Goal: Task Accomplishment & Management: Manage account settings

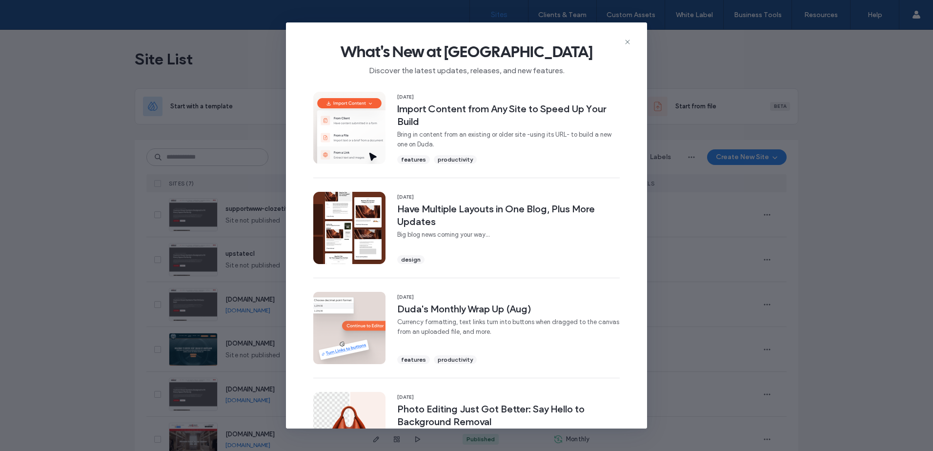
click at [627, 41] on icon at bounding box center [628, 42] width 8 height 8
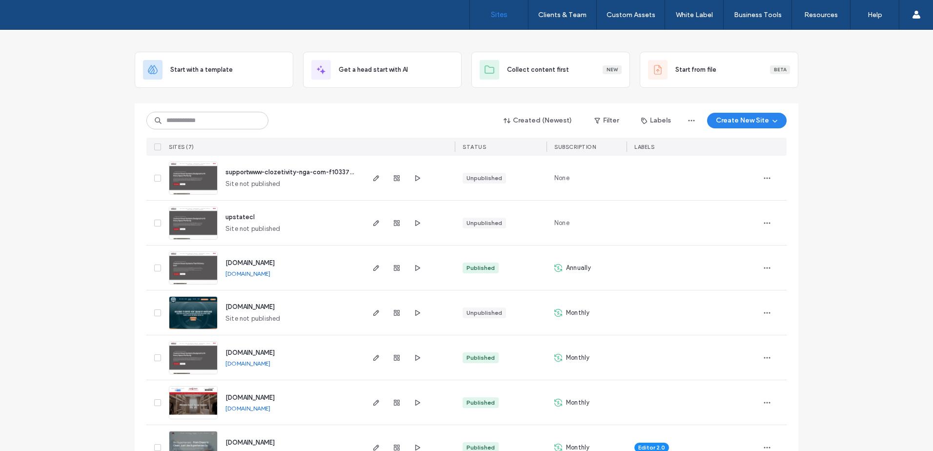
scroll to position [67, 0]
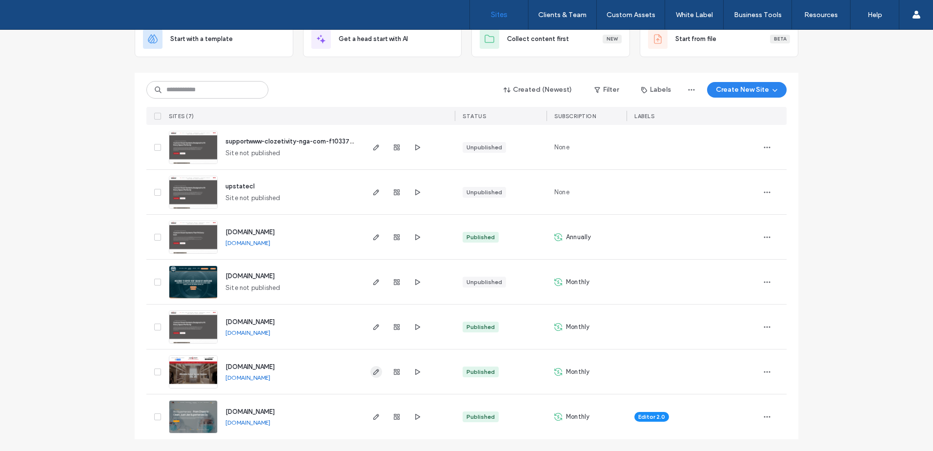
click at [373, 374] on use "button" at bounding box center [376, 372] width 6 height 6
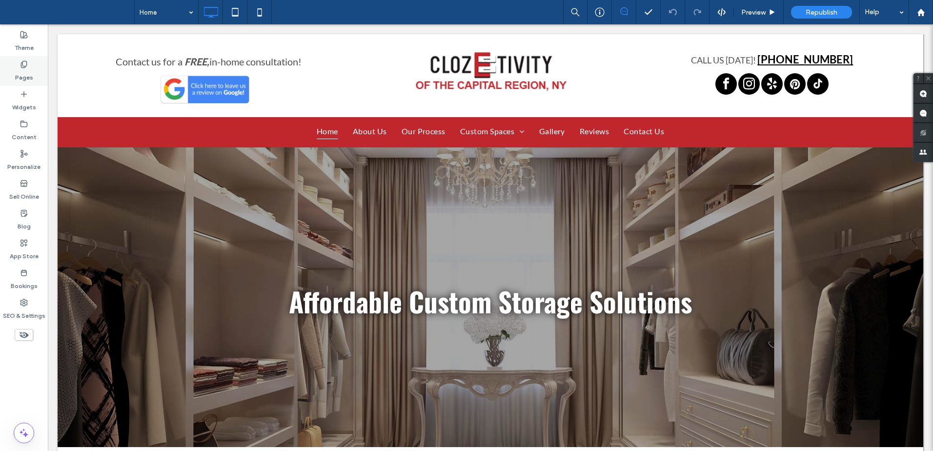
click at [26, 74] on label "Pages" at bounding box center [24, 75] width 18 height 14
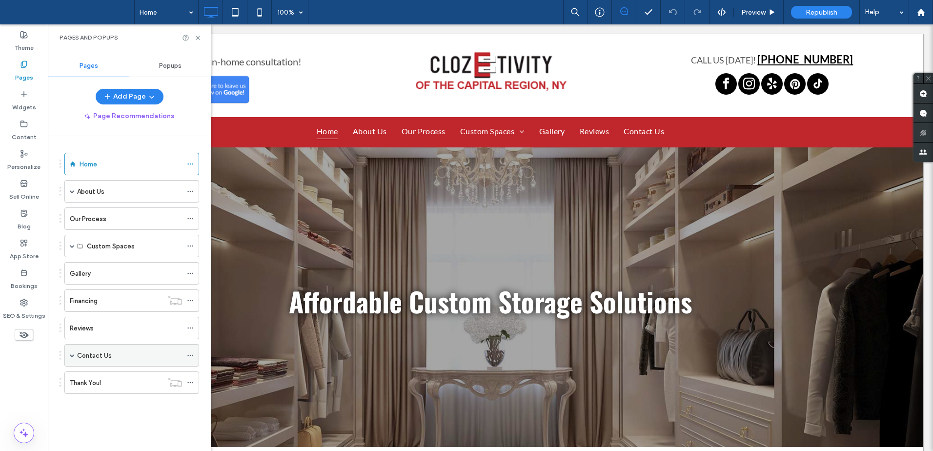
click at [101, 360] on label "Contact Us" at bounding box center [94, 355] width 35 height 17
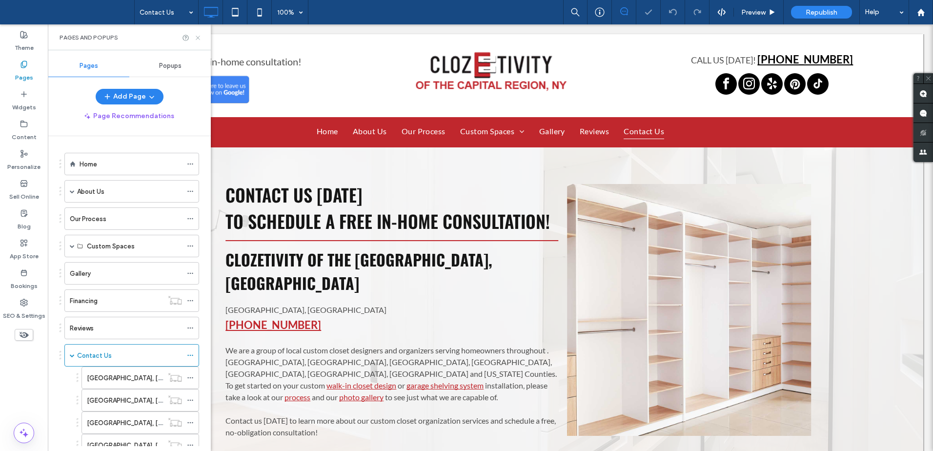
click at [198, 37] on icon at bounding box center [197, 37] width 7 height 7
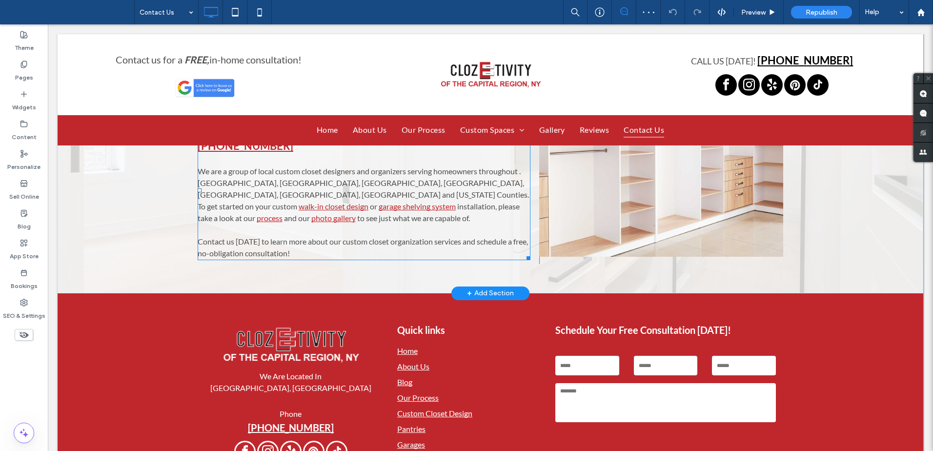
scroll to position [279, 0]
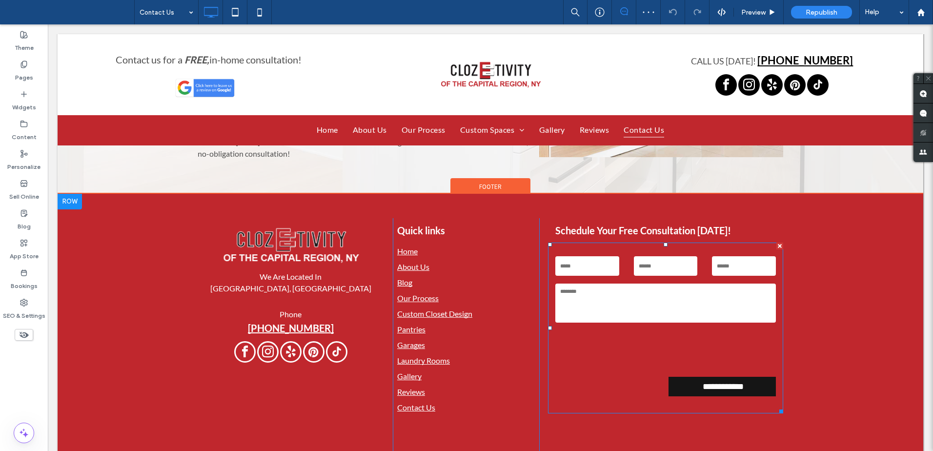
click at [655, 284] on textarea at bounding box center [666, 303] width 221 height 39
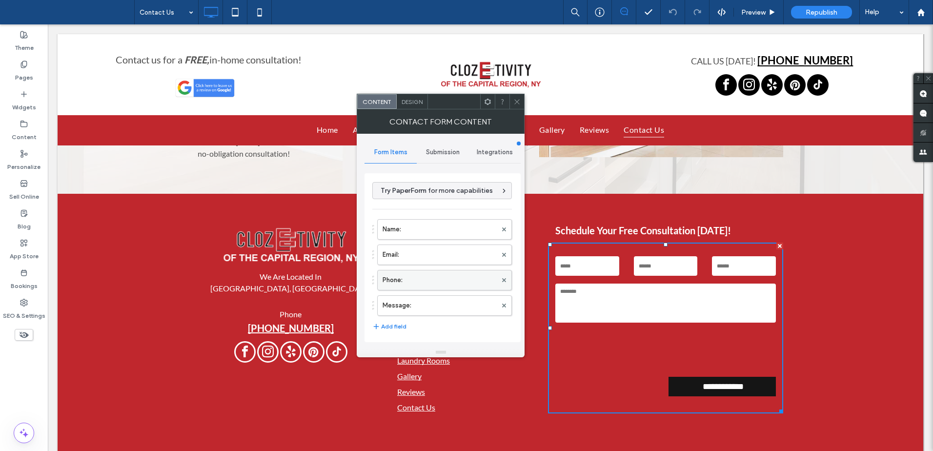
scroll to position [166, 0]
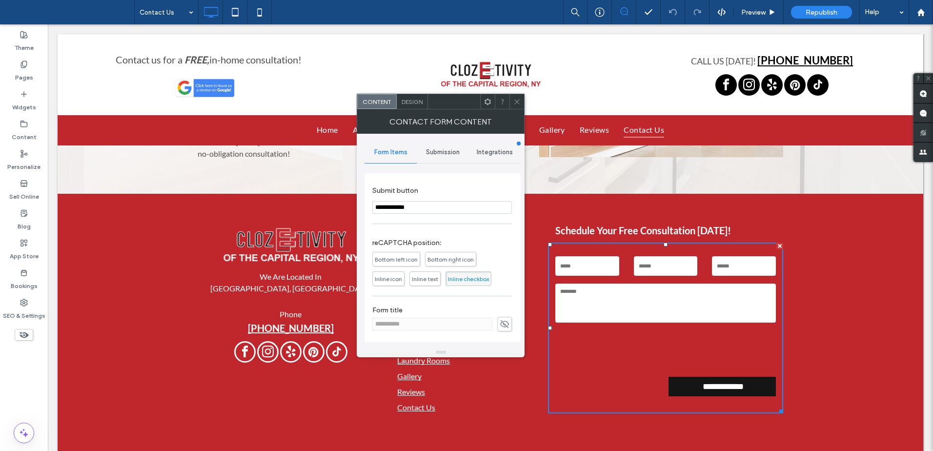
click at [474, 283] on span "Inline checkbox" at bounding box center [469, 278] width 46 height 15
click at [425, 281] on span "Inline text" at bounding box center [425, 278] width 26 height 7
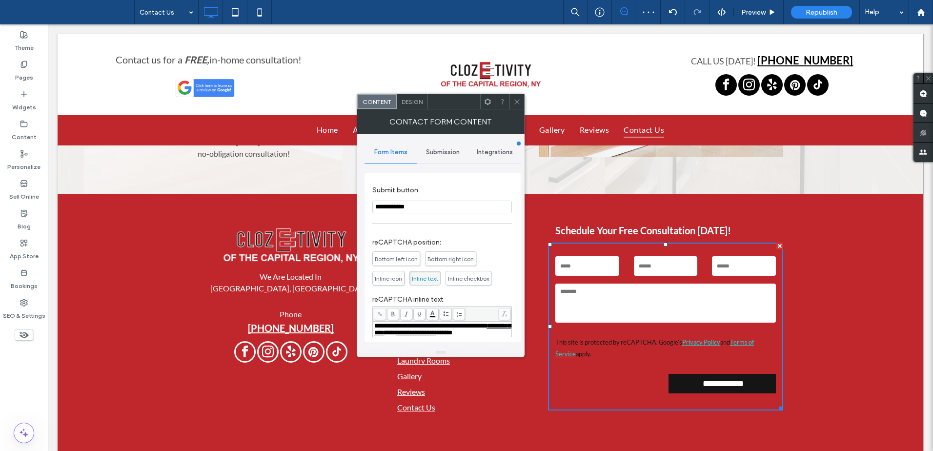
click at [517, 99] on icon at bounding box center [517, 101] width 7 height 7
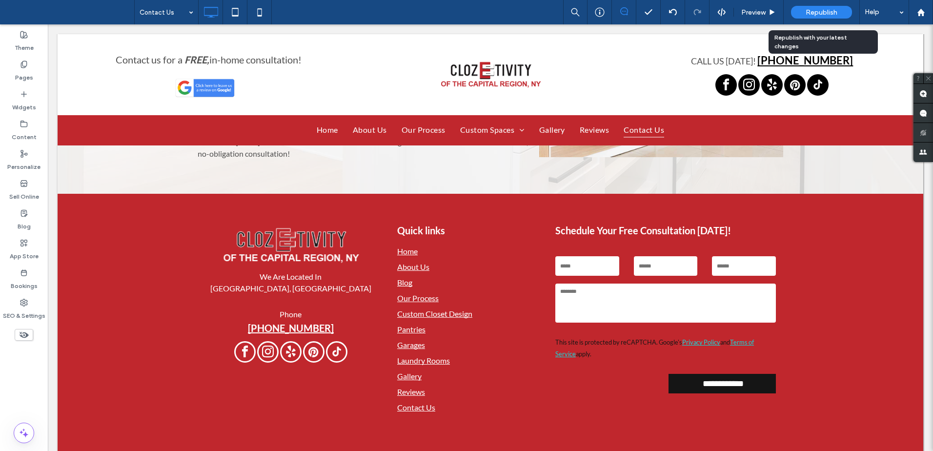
click at [821, 12] on span "Republish" at bounding box center [822, 12] width 32 height 8
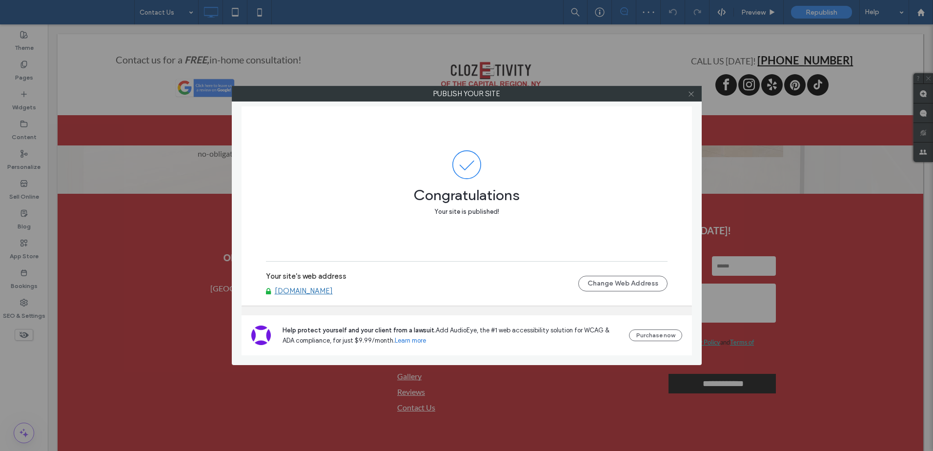
click at [690, 95] on icon at bounding box center [691, 93] width 7 height 7
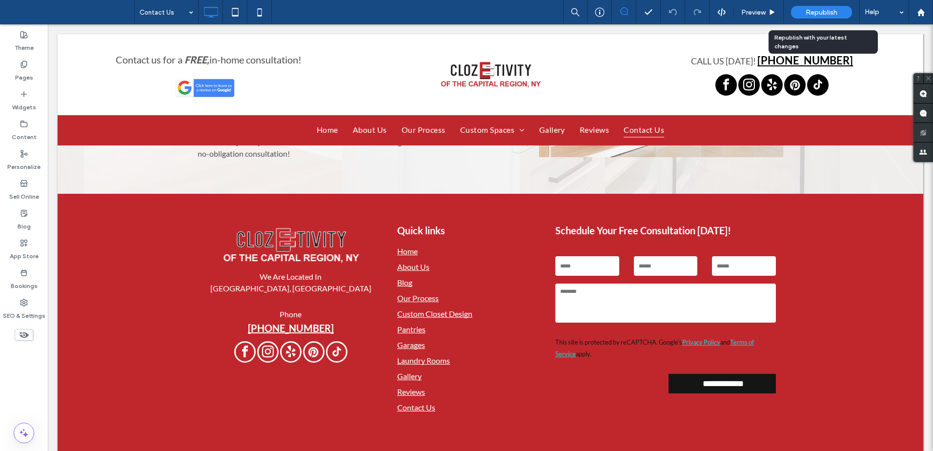
click at [807, 11] on span "Republish" at bounding box center [822, 12] width 32 height 8
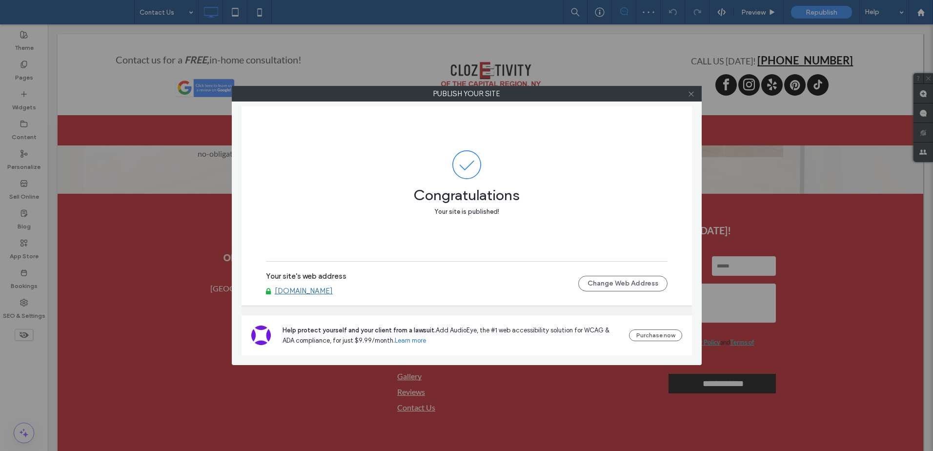
click at [689, 89] on span at bounding box center [691, 93] width 7 height 15
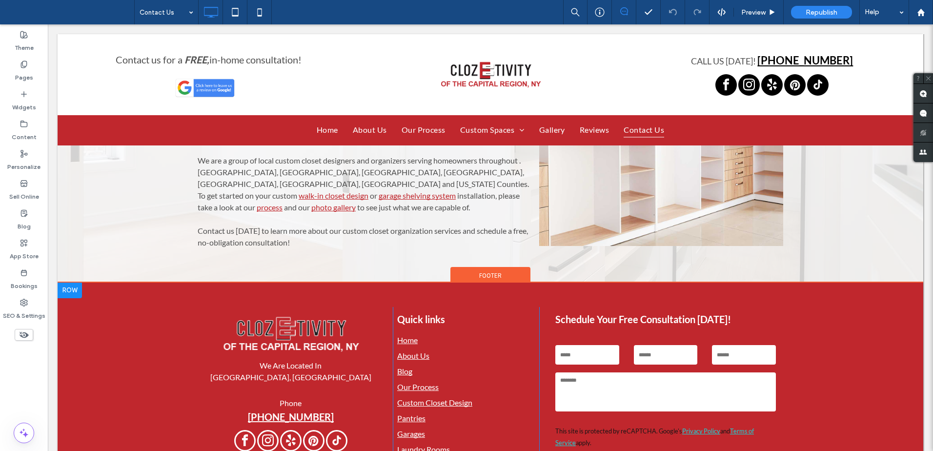
scroll to position [0, 0]
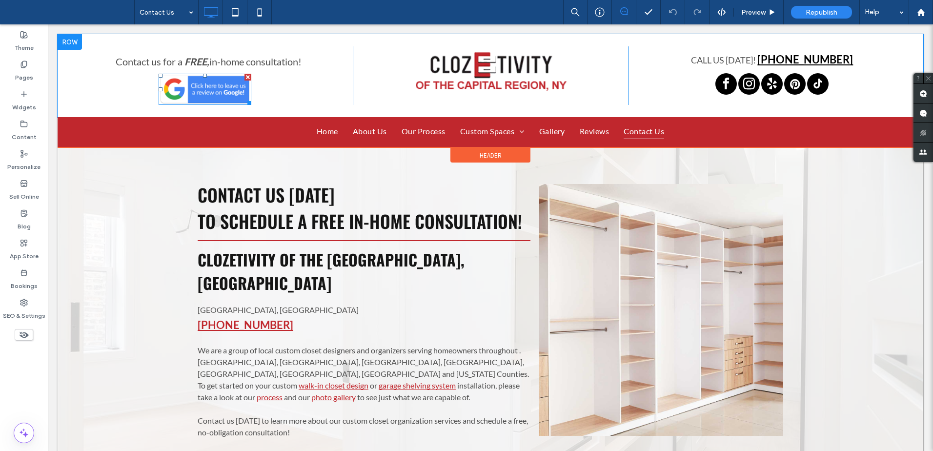
click at [210, 90] on img at bounding box center [205, 89] width 93 height 31
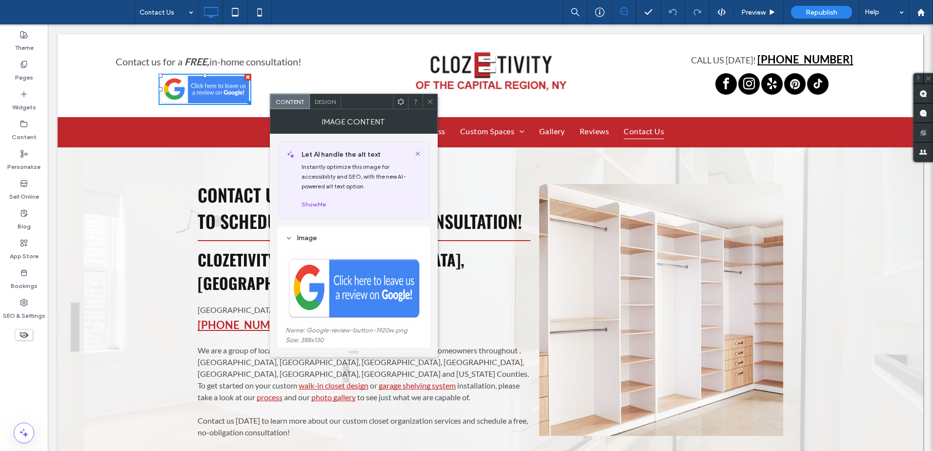
scroll to position [179, 0]
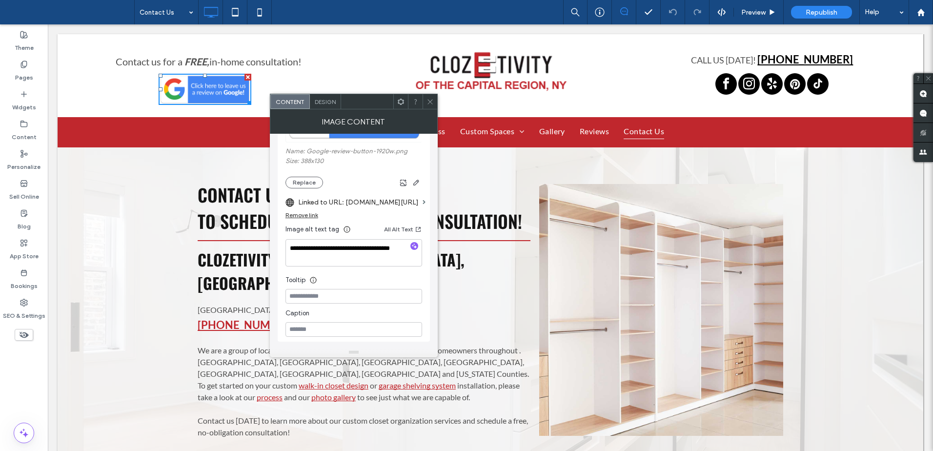
click at [427, 97] on span at bounding box center [430, 101] width 7 height 15
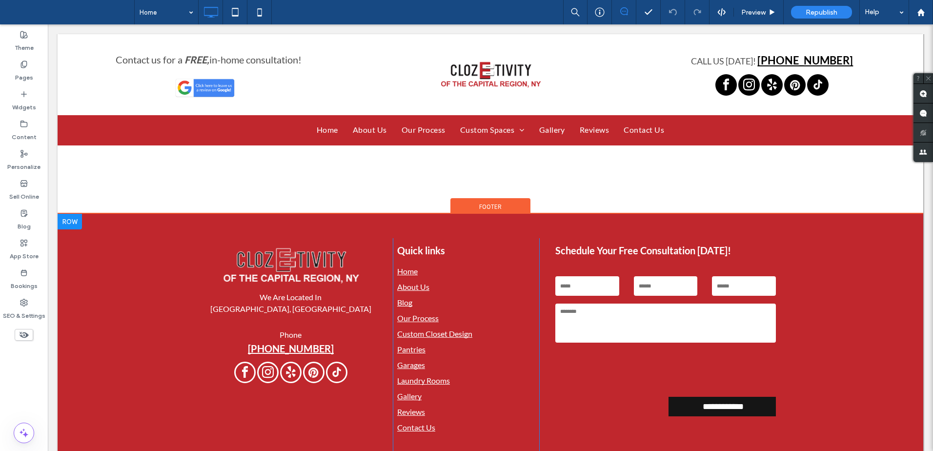
scroll to position [1513, 0]
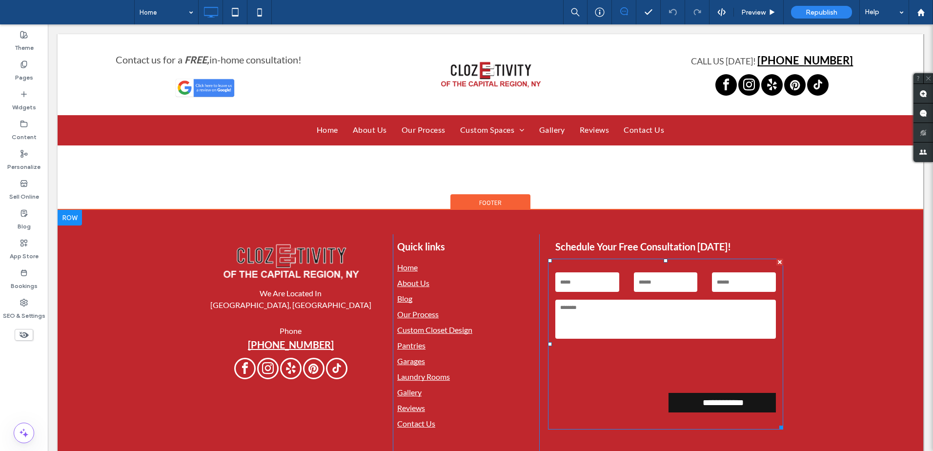
click at [634, 300] on textarea at bounding box center [666, 319] width 221 height 39
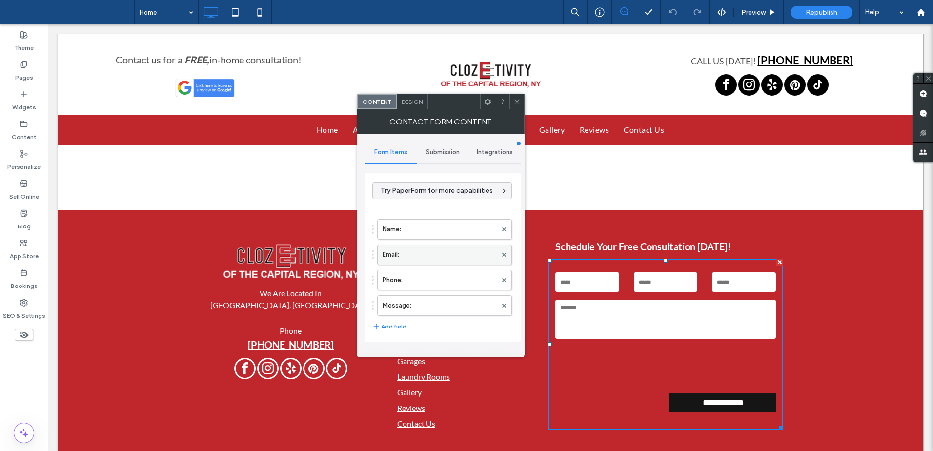
scroll to position [166, 0]
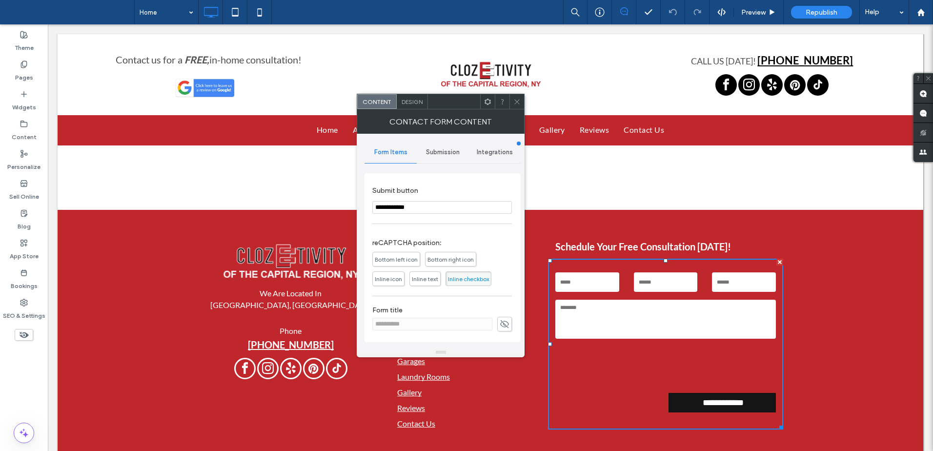
click at [431, 281] on span "Inline text" at bounding box center [425, 278] width 26 height 7
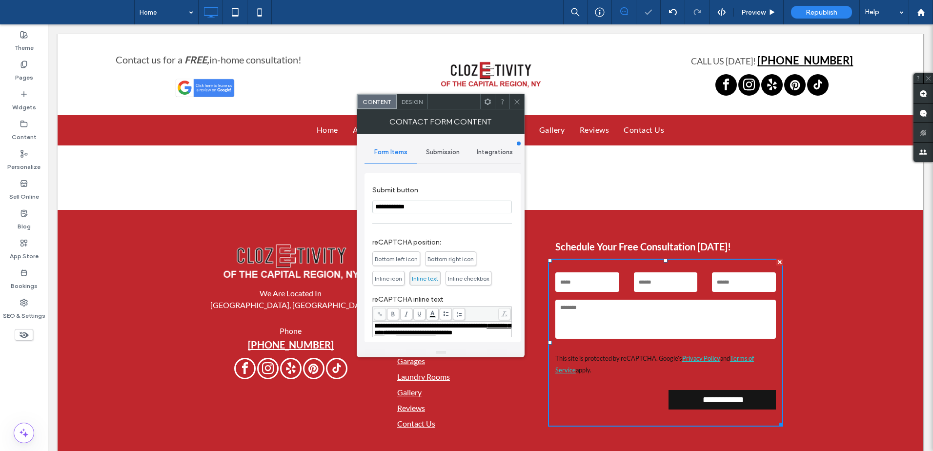
click at [517, 100] on icon at bounding box center [517, 101] width 7 height 7
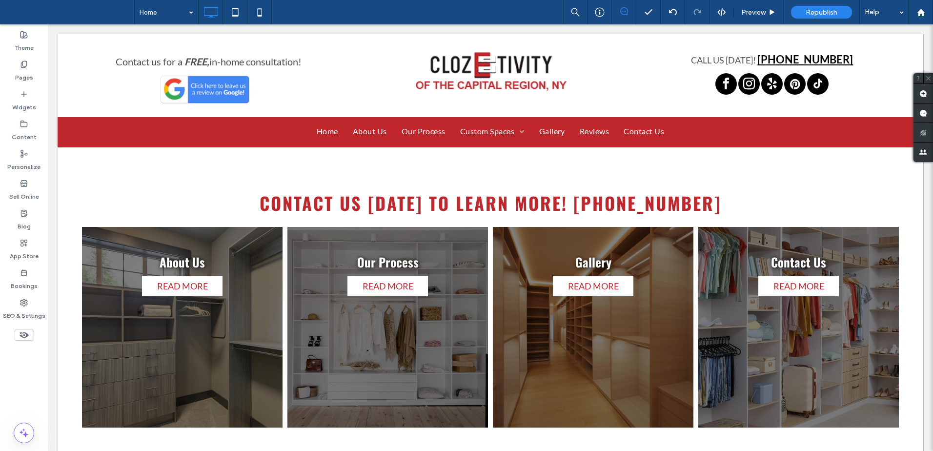
scroll to position [0, 0]
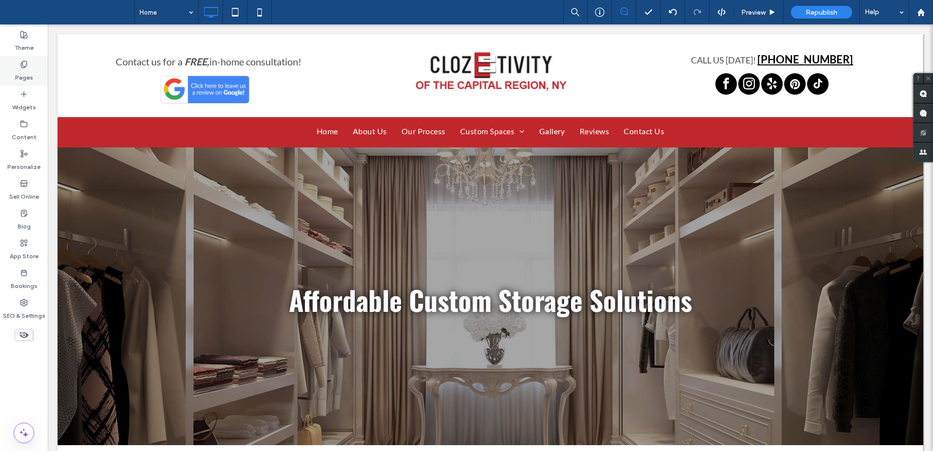
click at [16, 68] on label "Pages" at bounding box center [24, 75] width 18 height 14
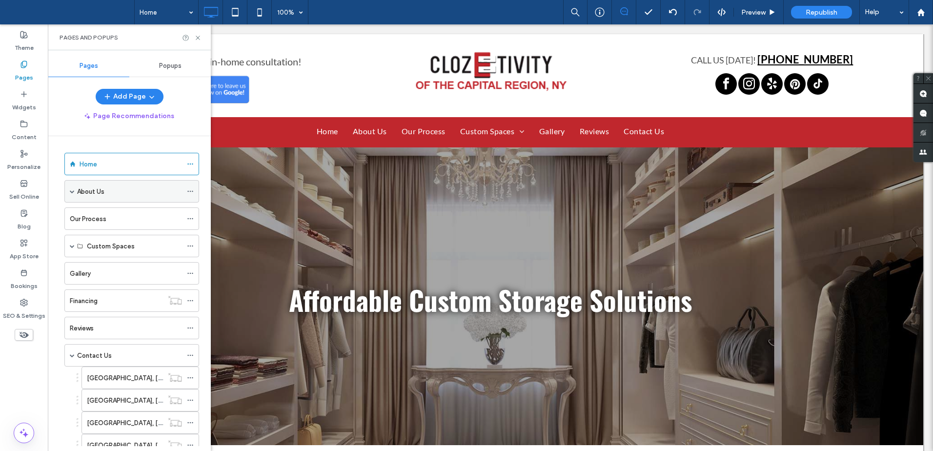
click at [114, 189] on div "About Us" at bounding box center [129, 191] width 105 height 10
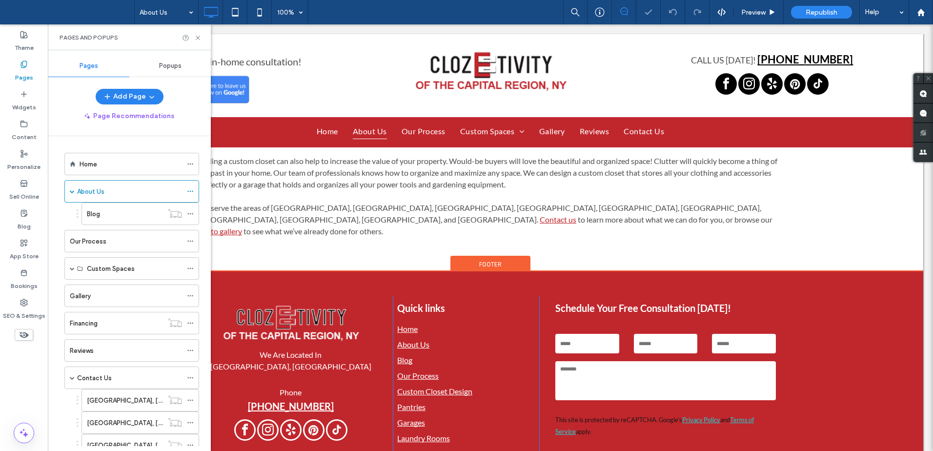
scroll to position [431, 0]
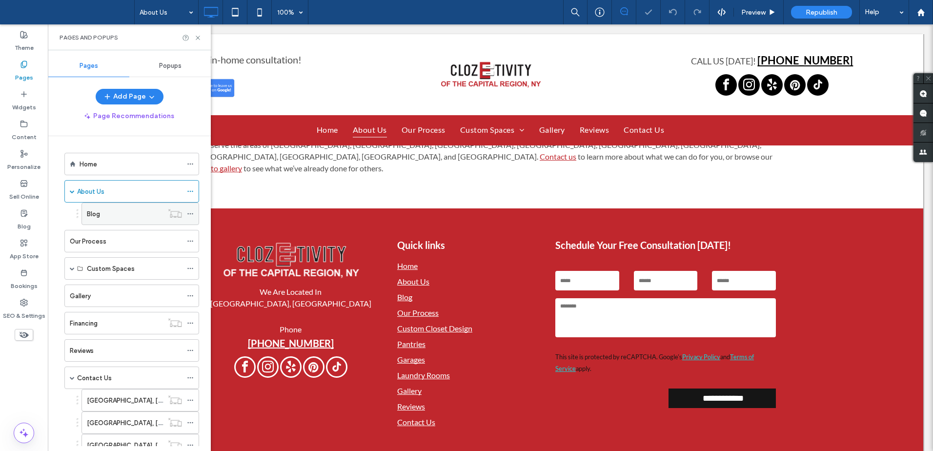
click at [101, 210] on div "Blog" at bounding box center [125, 214] width 76 height 10
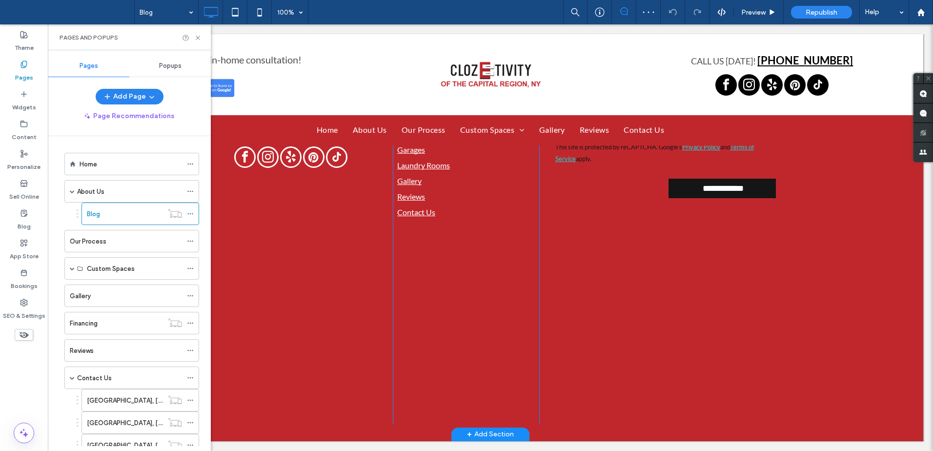
scroll to position [259, 0]
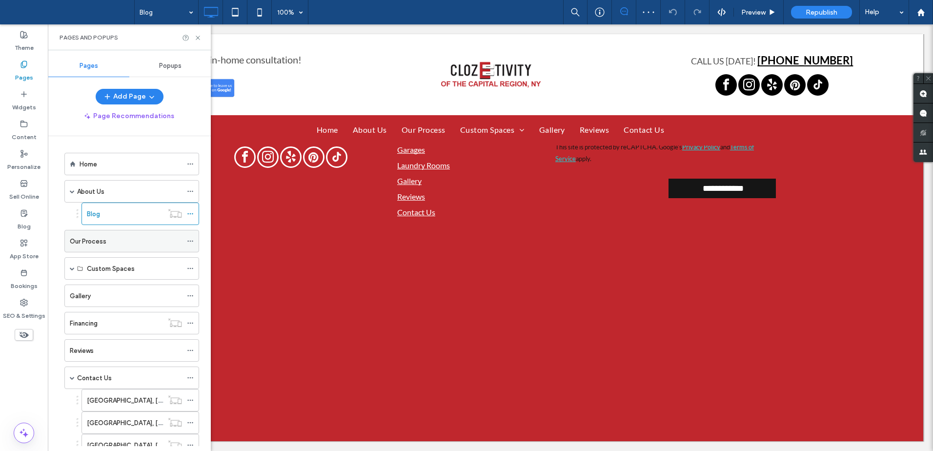
click at [115, 234] on div "Our Process" at bounding box center [126, 240] width 112 height 21
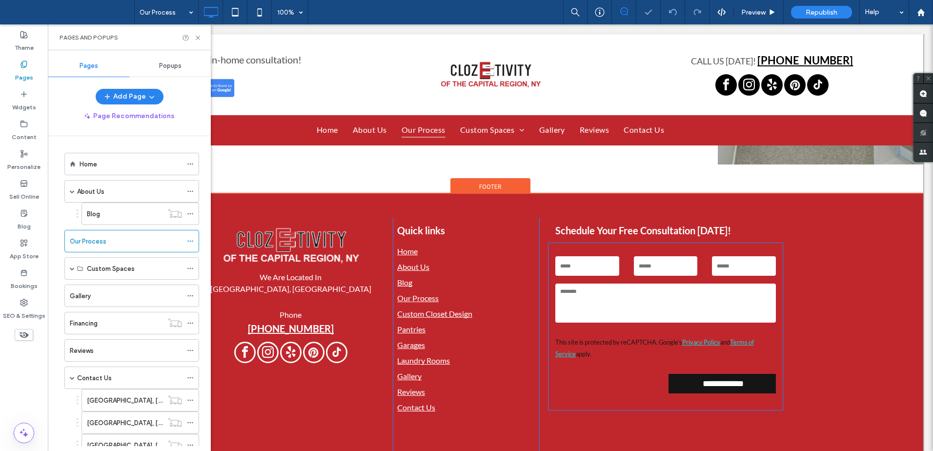
scroll to position [1032, 0]
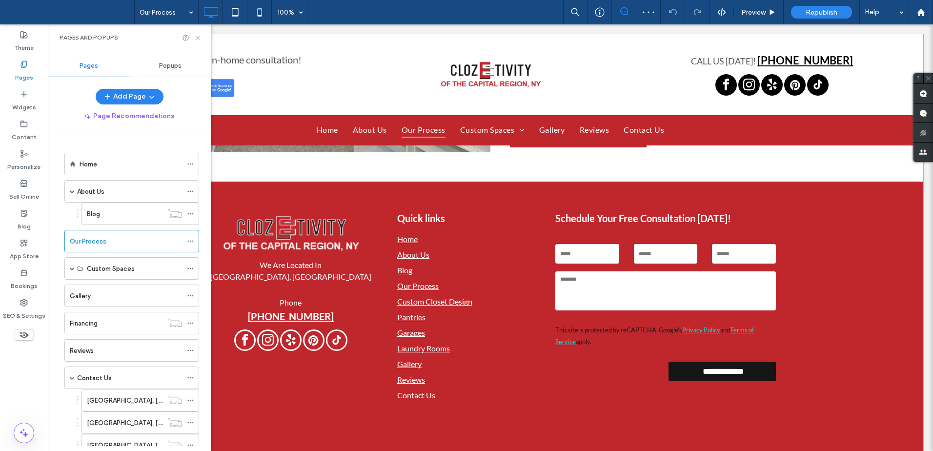
click at [196, 38] on icon at bounding box center [197, 37] width 7 height 7
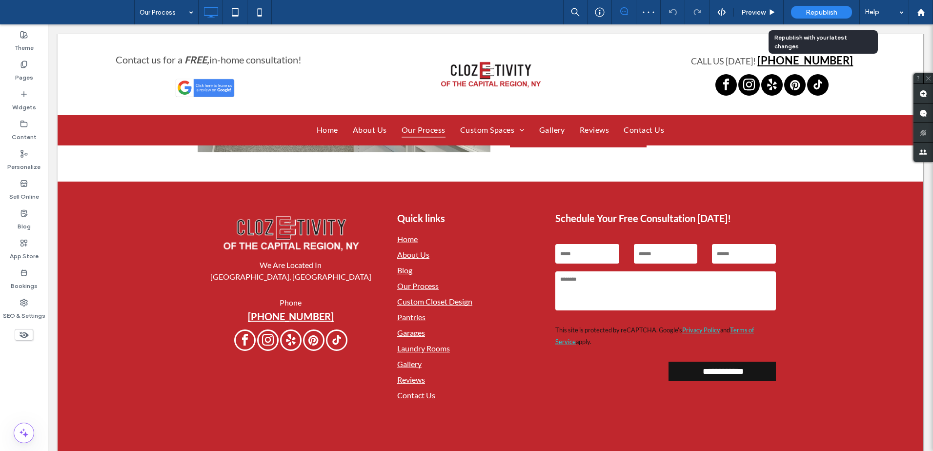
click at [817, 11] on span "Republish" at bounding box center [822, 12] width 32 height 8
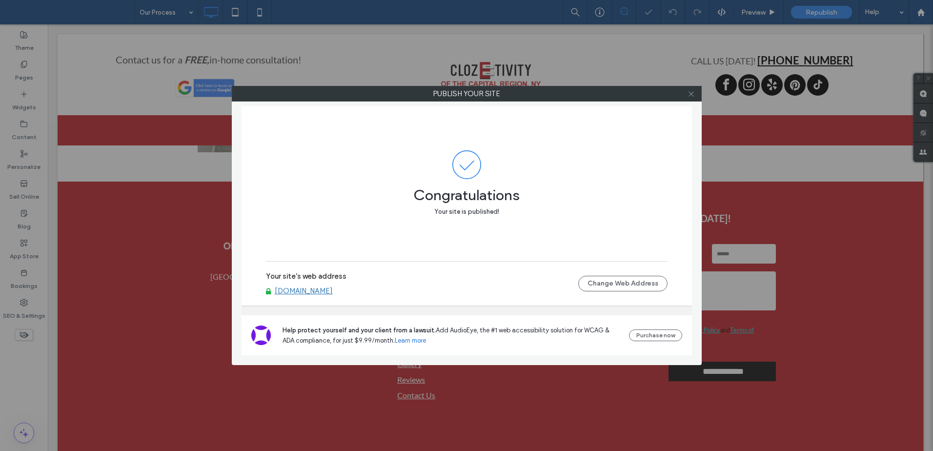
click at [691, 91] on icon at bounding box center [691, 93] width 7 height 7
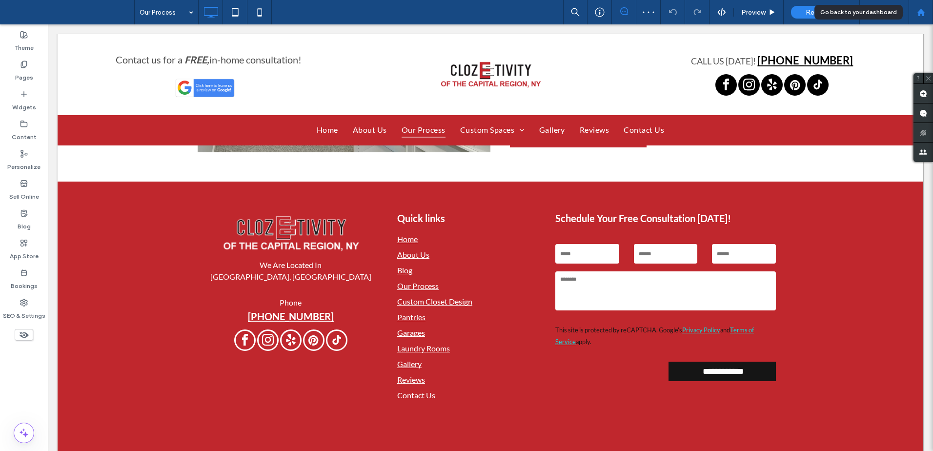
click at [924, 13] on use at bounding box center [920, 11] width 7 height 7
